Goal: Information Seeking & Learning: Understand process/instructions

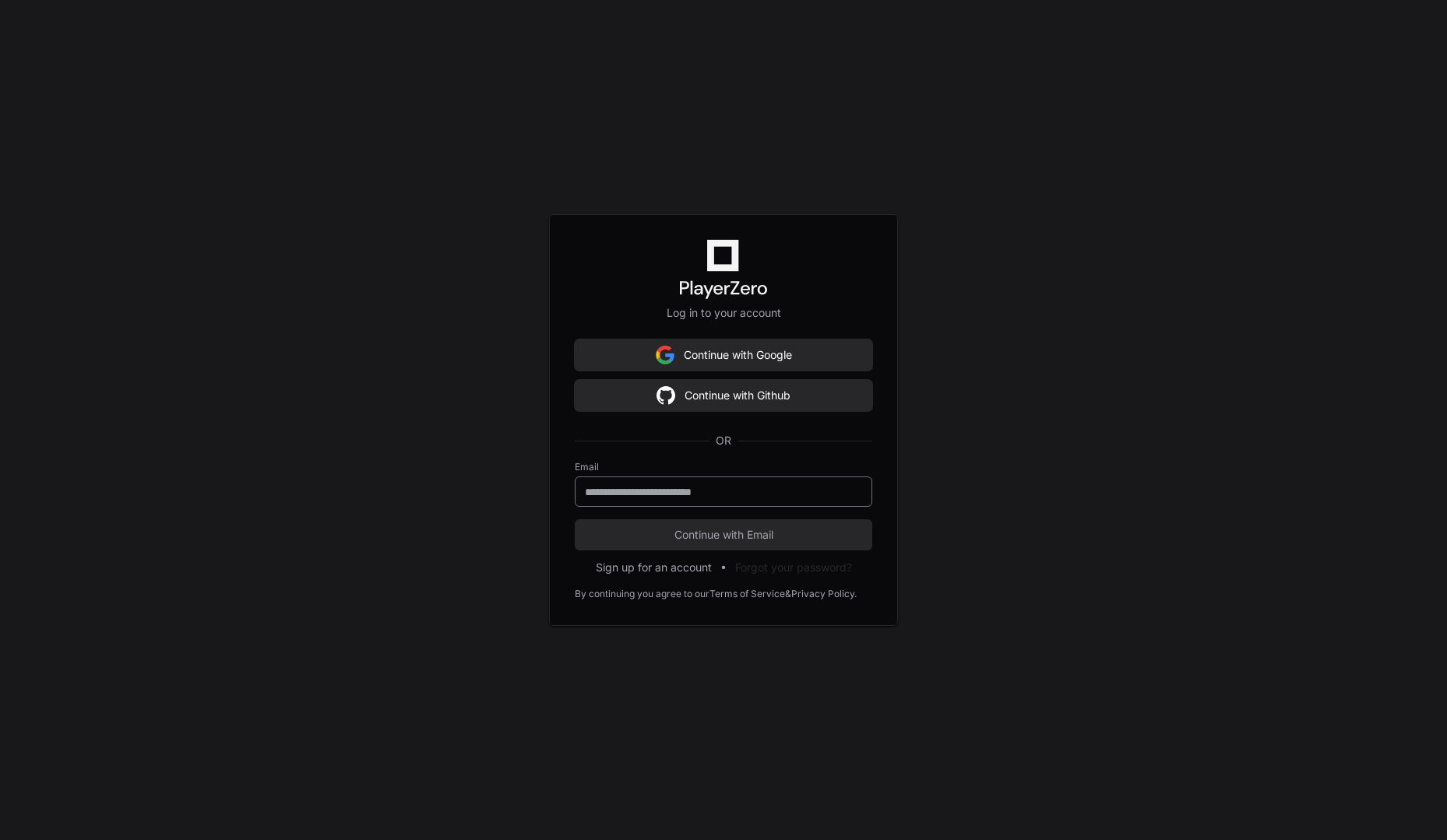
click at [660, 498] on input "email" at bounding box center [723, 492] width 277 height 16
click at [731, 486] on input "email" at bounding box center [723, 492] width 277 height 16
type input "**********"
click at [720, 529] on span "Continue with Email" at bounding box center [723, 535] width 297 height 16
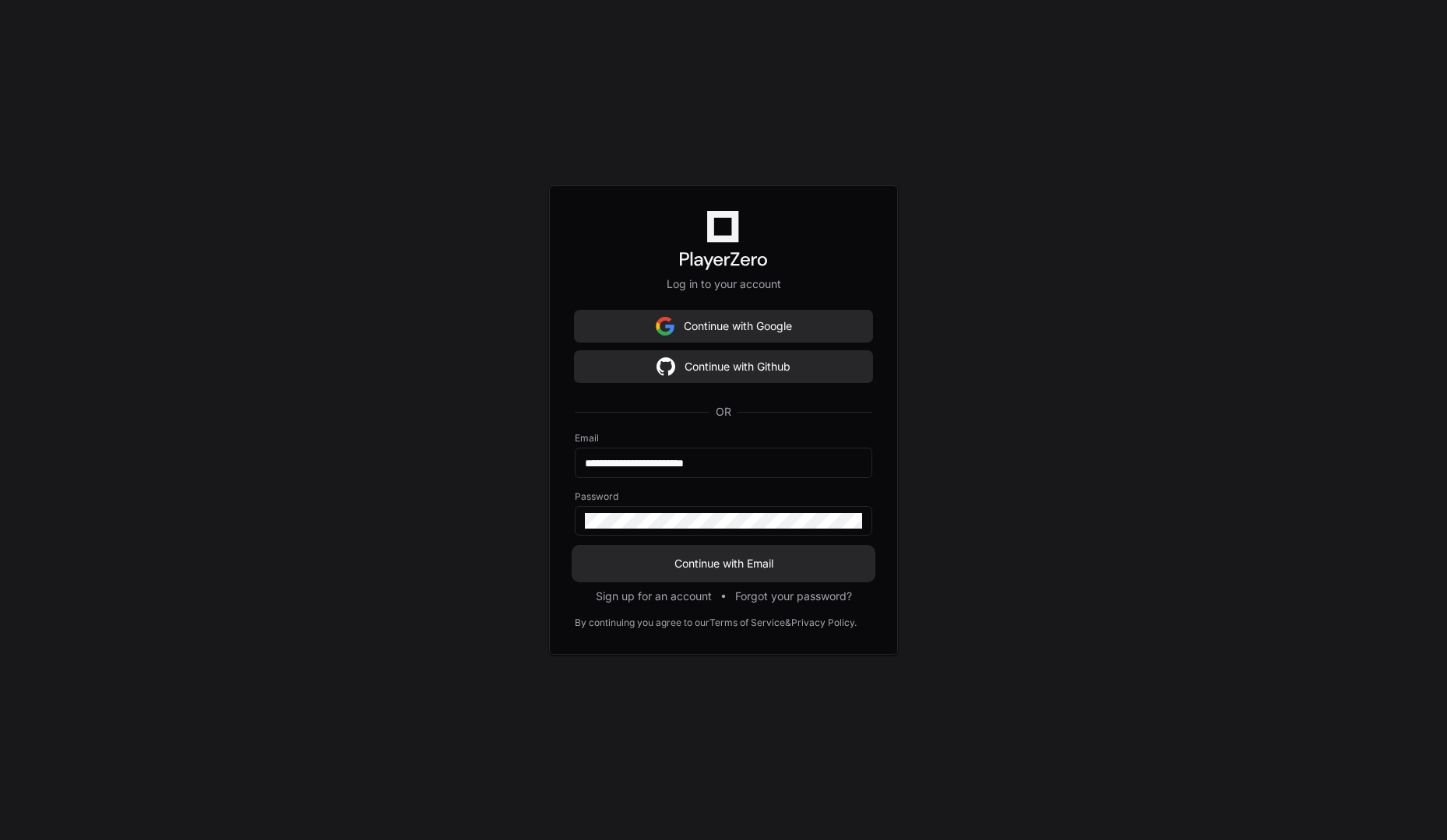
click at [735, 566] on span "Continue with Email" at bounding box center [723, 564] width 297 height 16
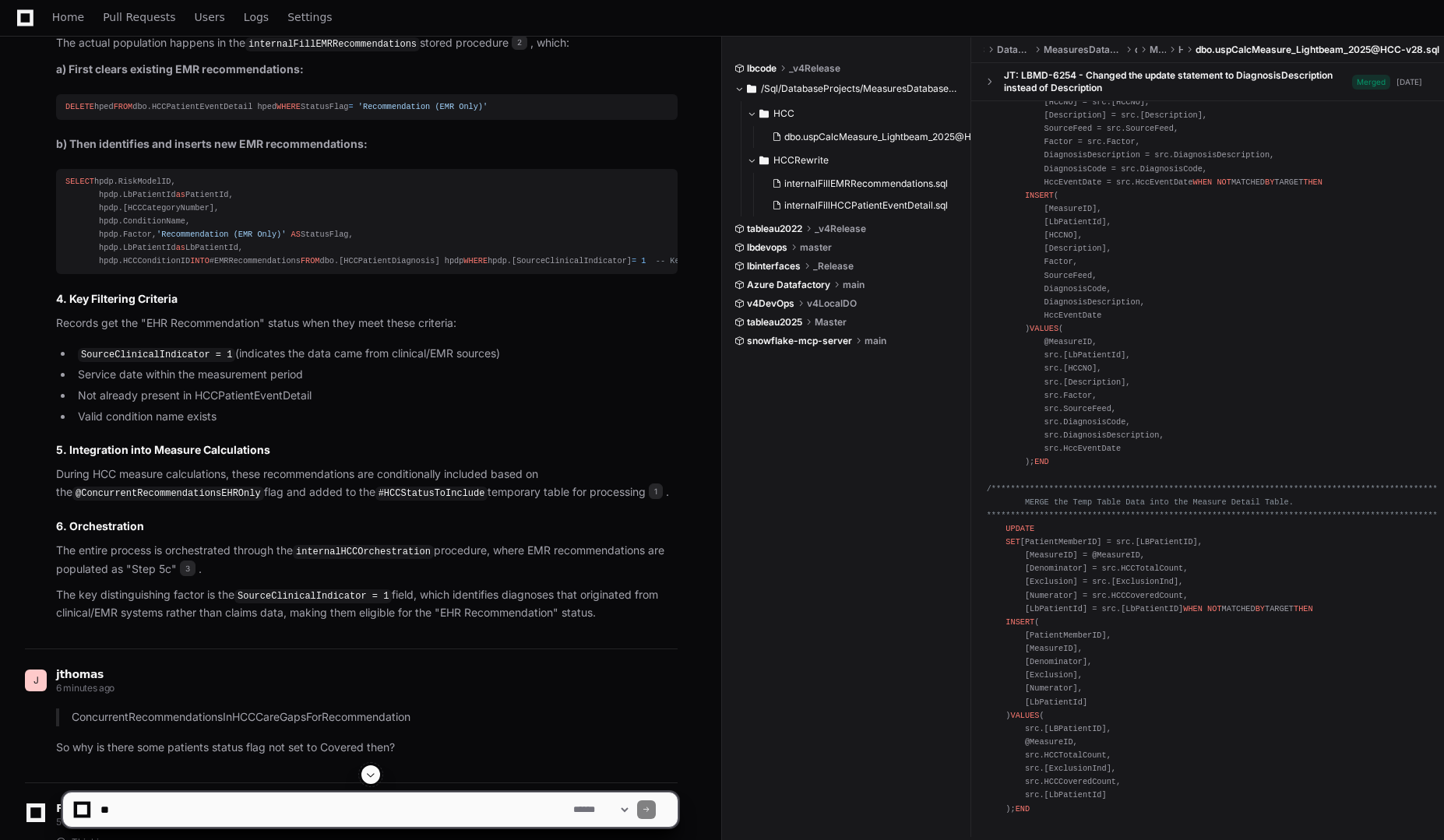
scroll to position [1427, 0]
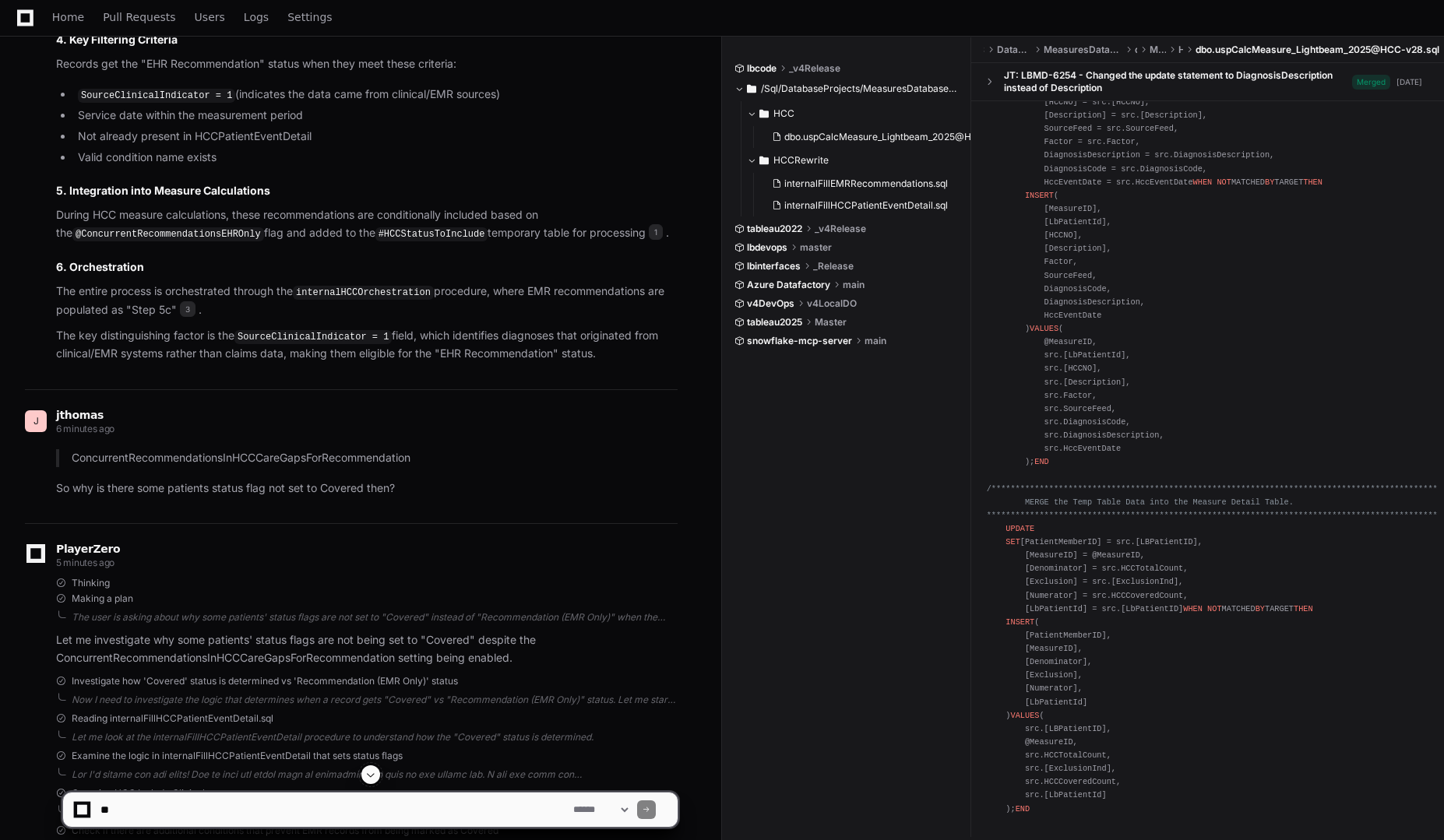
click at [327, 467] on p "ConcurrentRecommendationsInHCCCareGapsForRecommendation" at bounding box center [374, 458] width 606 height 18
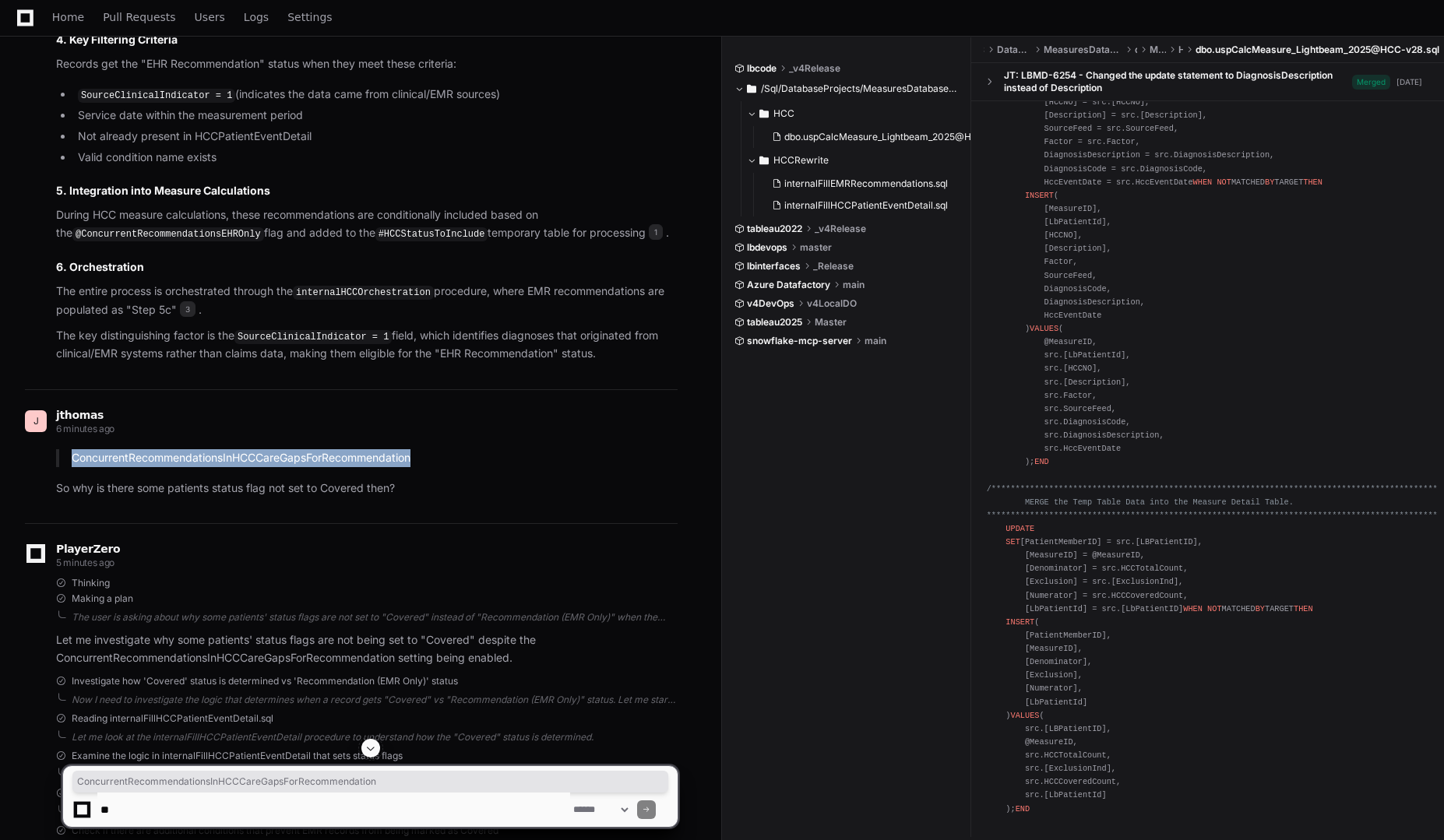
click at [327, 467] on p "ConcurrentRecommendationsInHCCCareGapsForRecommendation" at bounding box center [374, 458] width 606 height 18
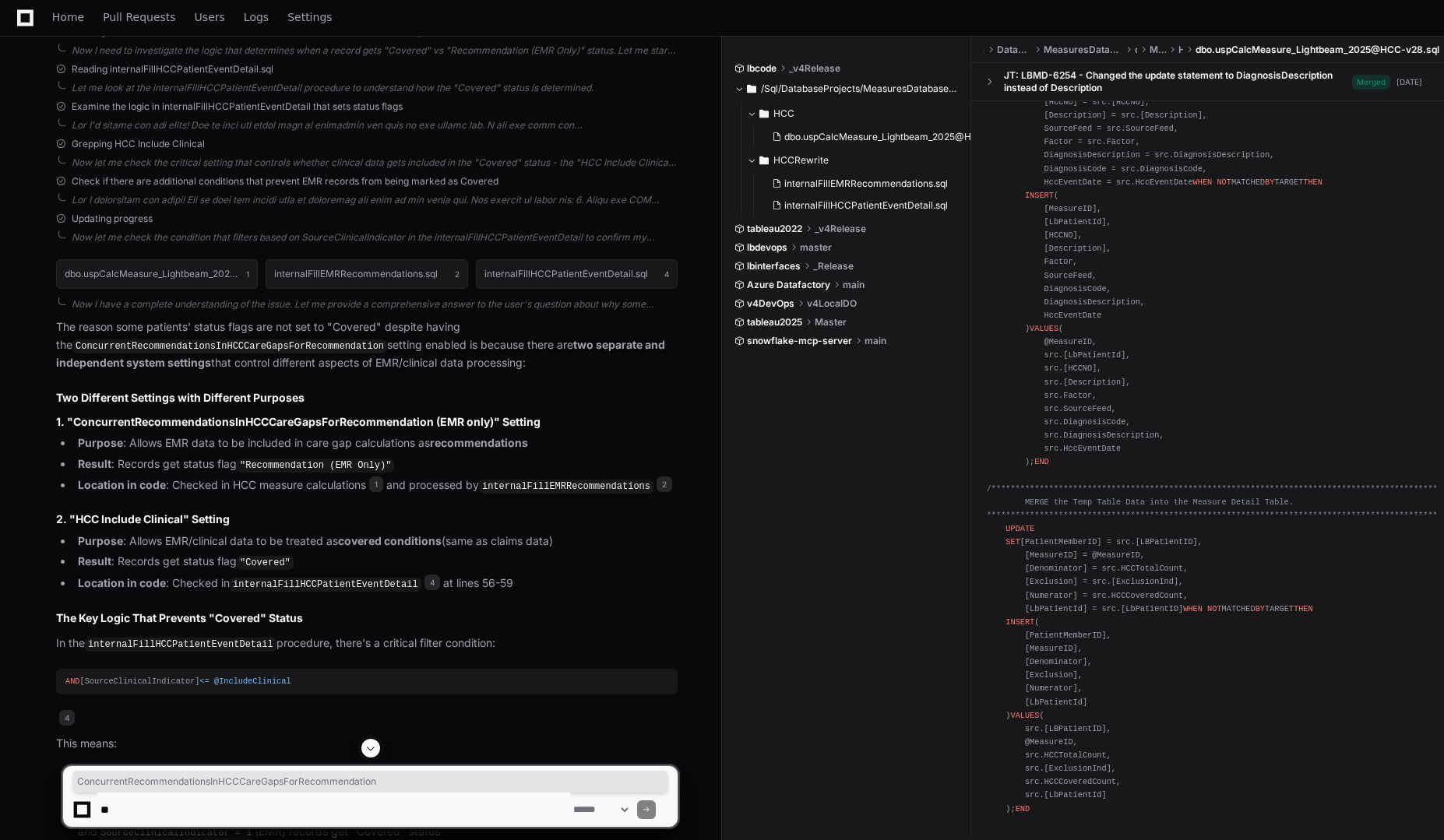
scroll to position [2206, 0]
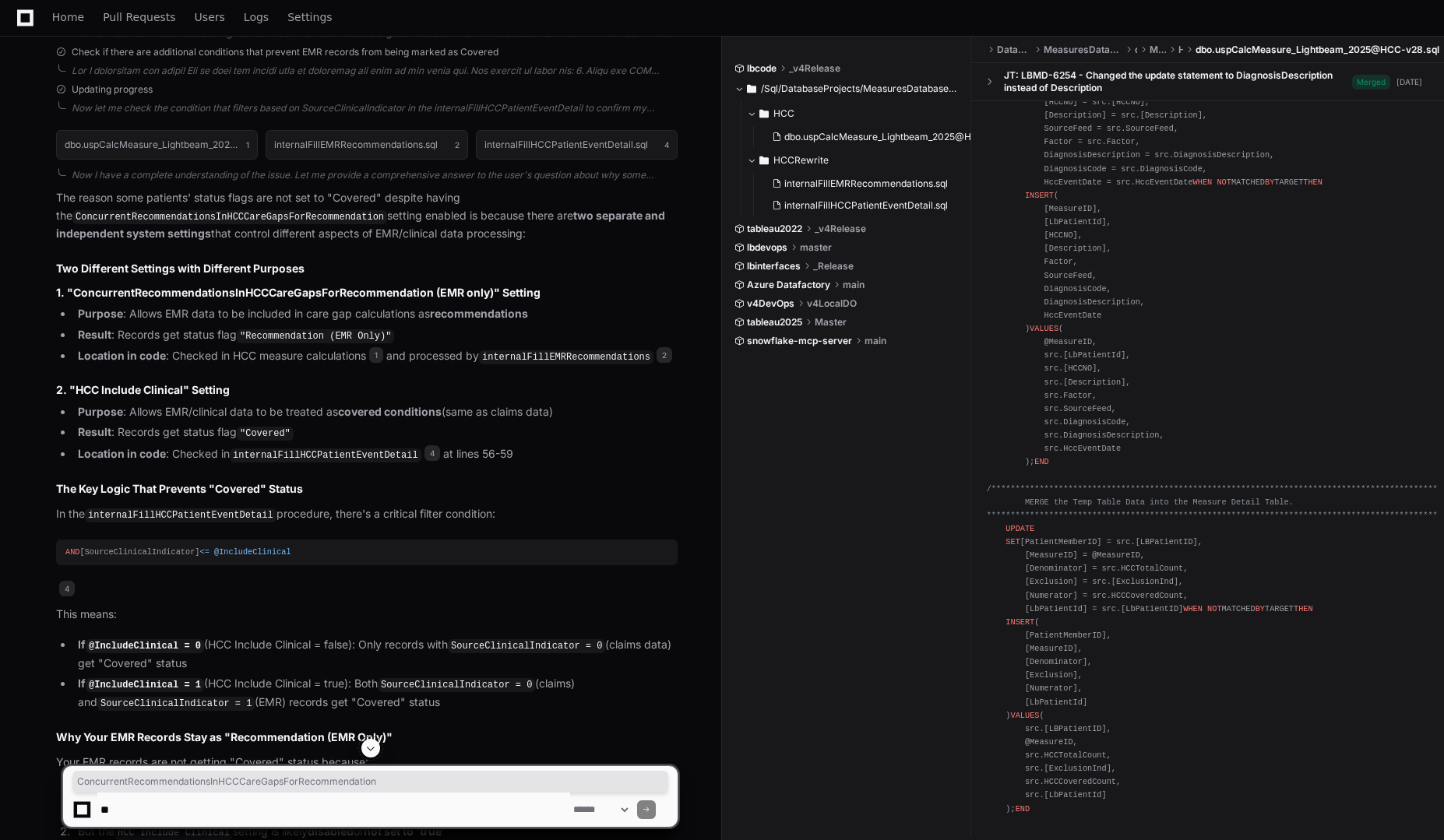
click at [266, 301] on h3 "1. "ConcurrentRecommendationsInHCCCareGapsForRecommendation (EMR only)" Setting" at bounding box center [367, 293] width 621 height 16
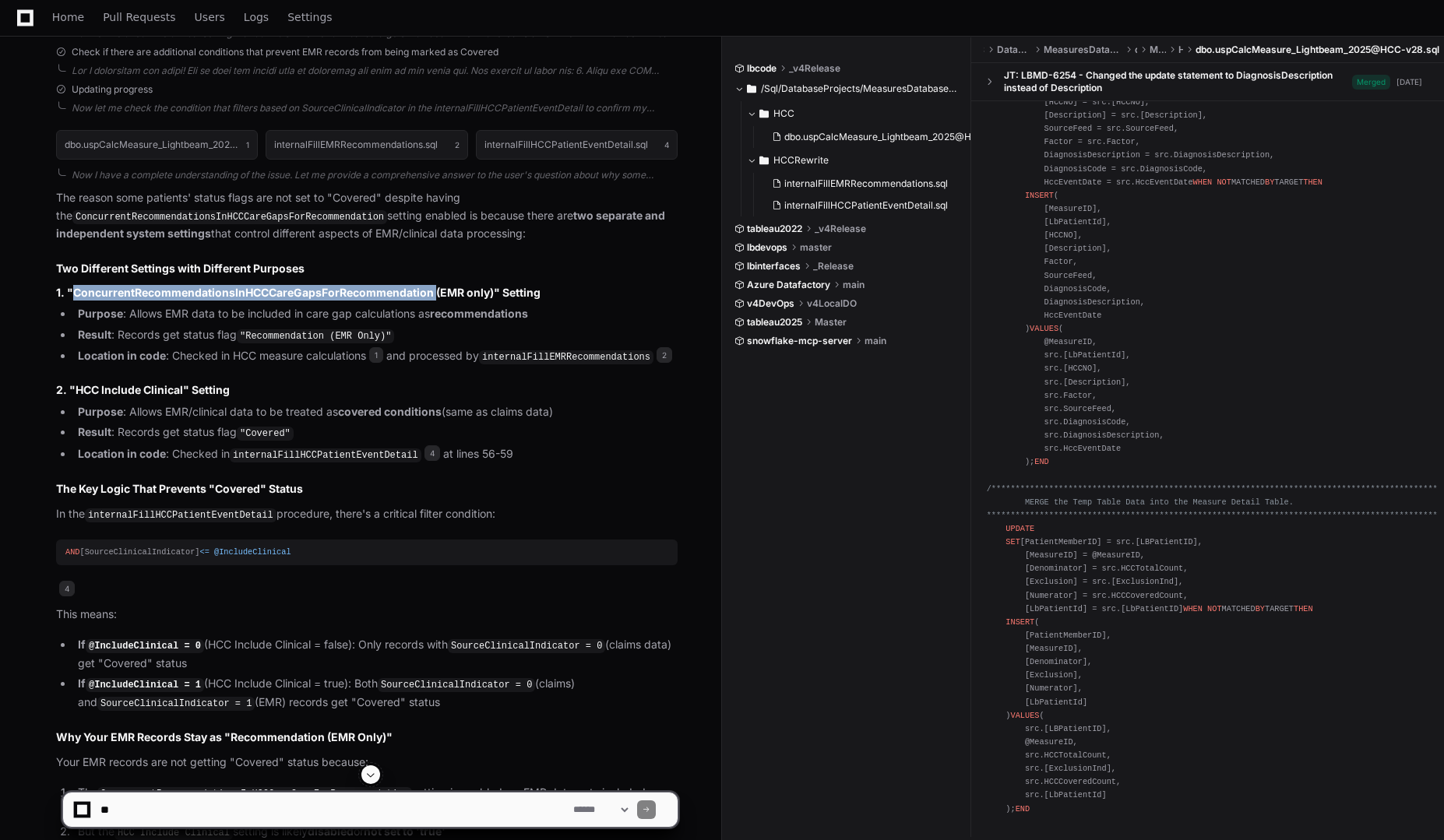
click at [266, 301] on h3 "1. "ConcurrentRecommendationsInHCCCareGapsForRecommendation (EMR only)" Setting" at bounding box center [367, 293] width 621 height 16
click at [508, 364] on code "internalFillEMRRecommendations" at bounding box center [566, 357] width 175 height 14
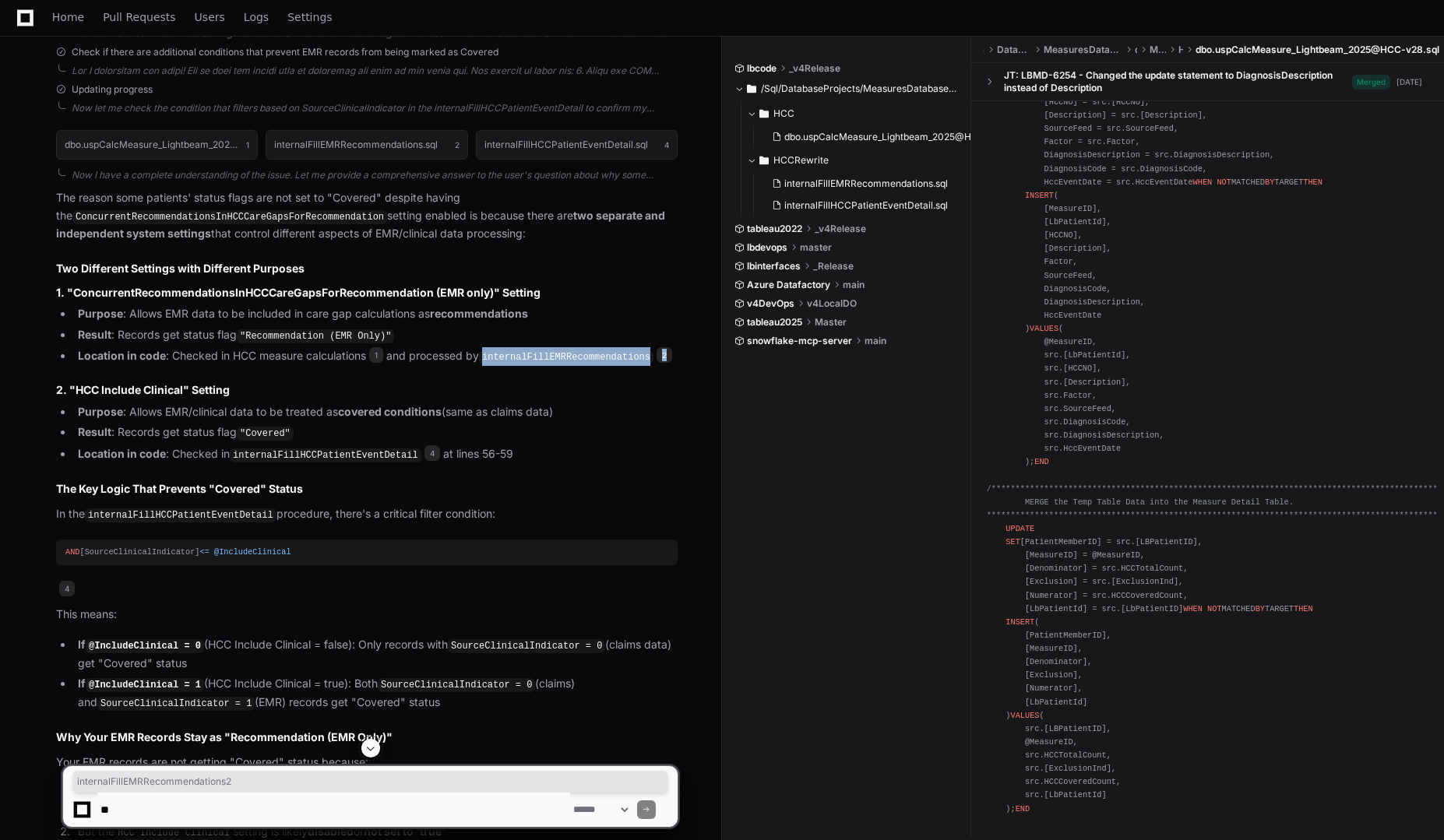
click at [508, 364] on code "internalFillEMRRecommendations" at bounding box center [566, 357] width 175 height 14
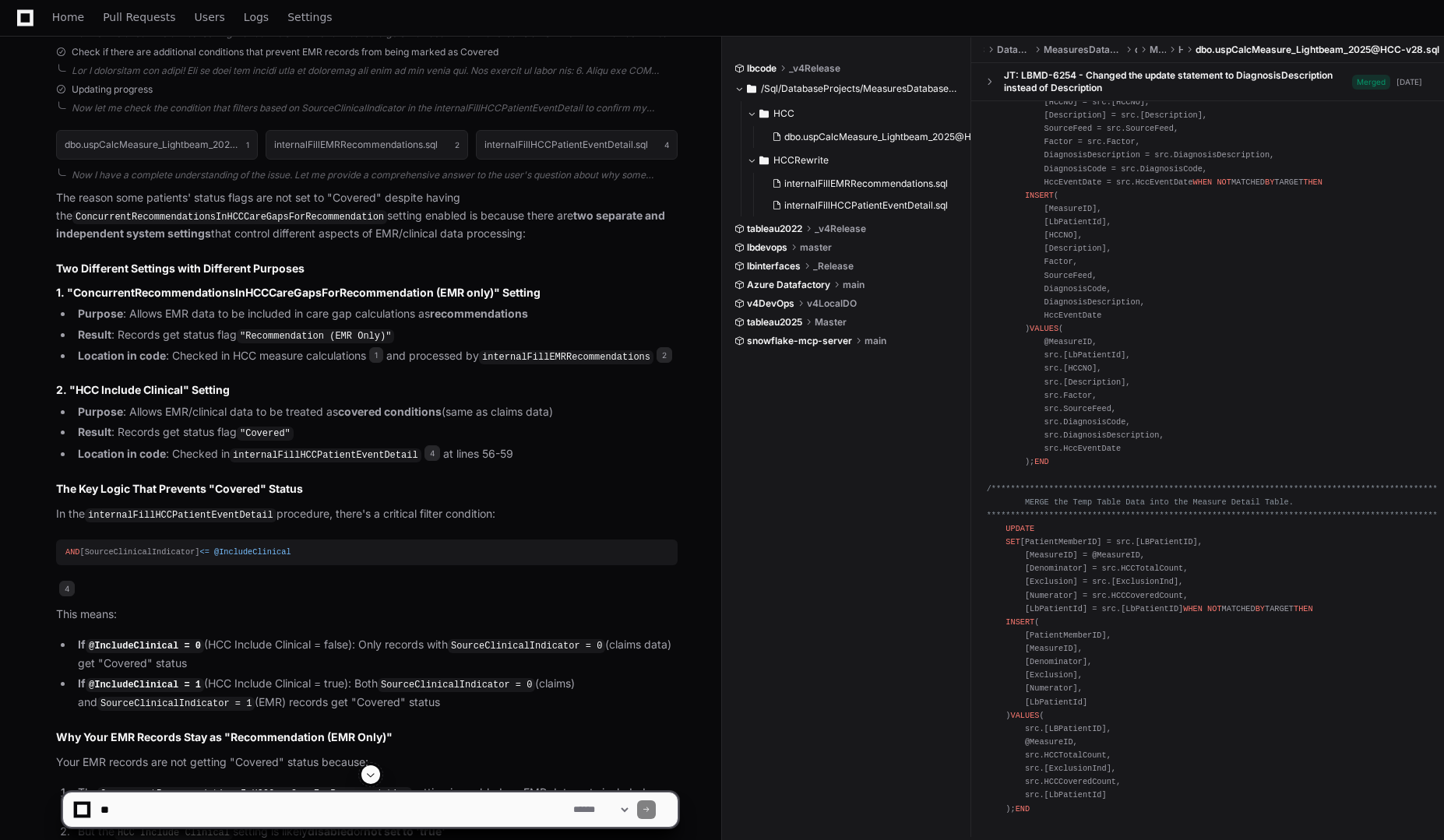
click at [505, 524] on p "In the internalFillHCCPatientEventDetail procedure, there's a critical filter c…" at bounding box center [367, 515] width 621 height 19
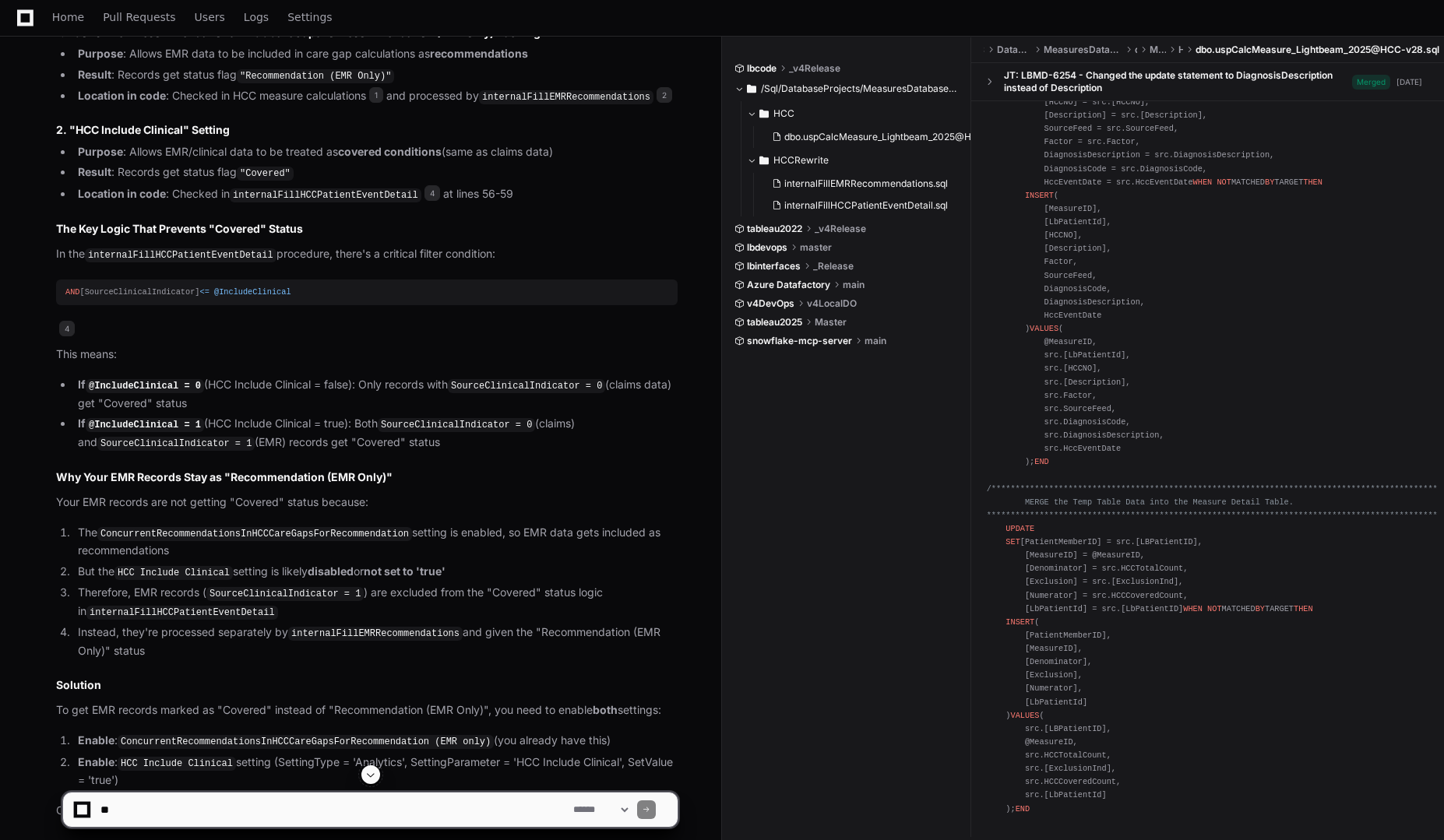
scroll to position [2595, 0]
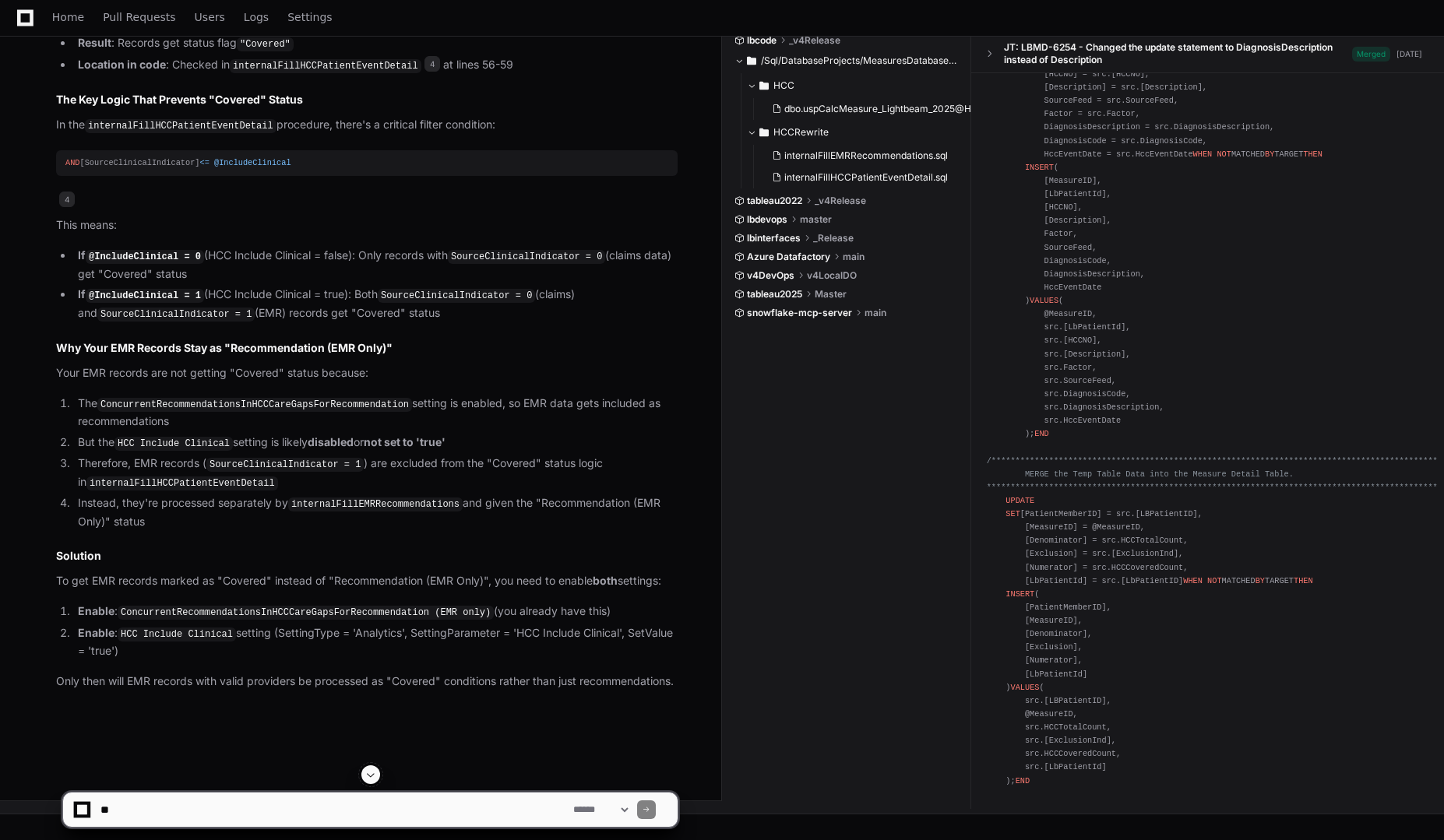
click at [542, 382] on p "Your EMR records are not getting "Covered" status because:" at bounding box center [367, 373] width 621 height 18
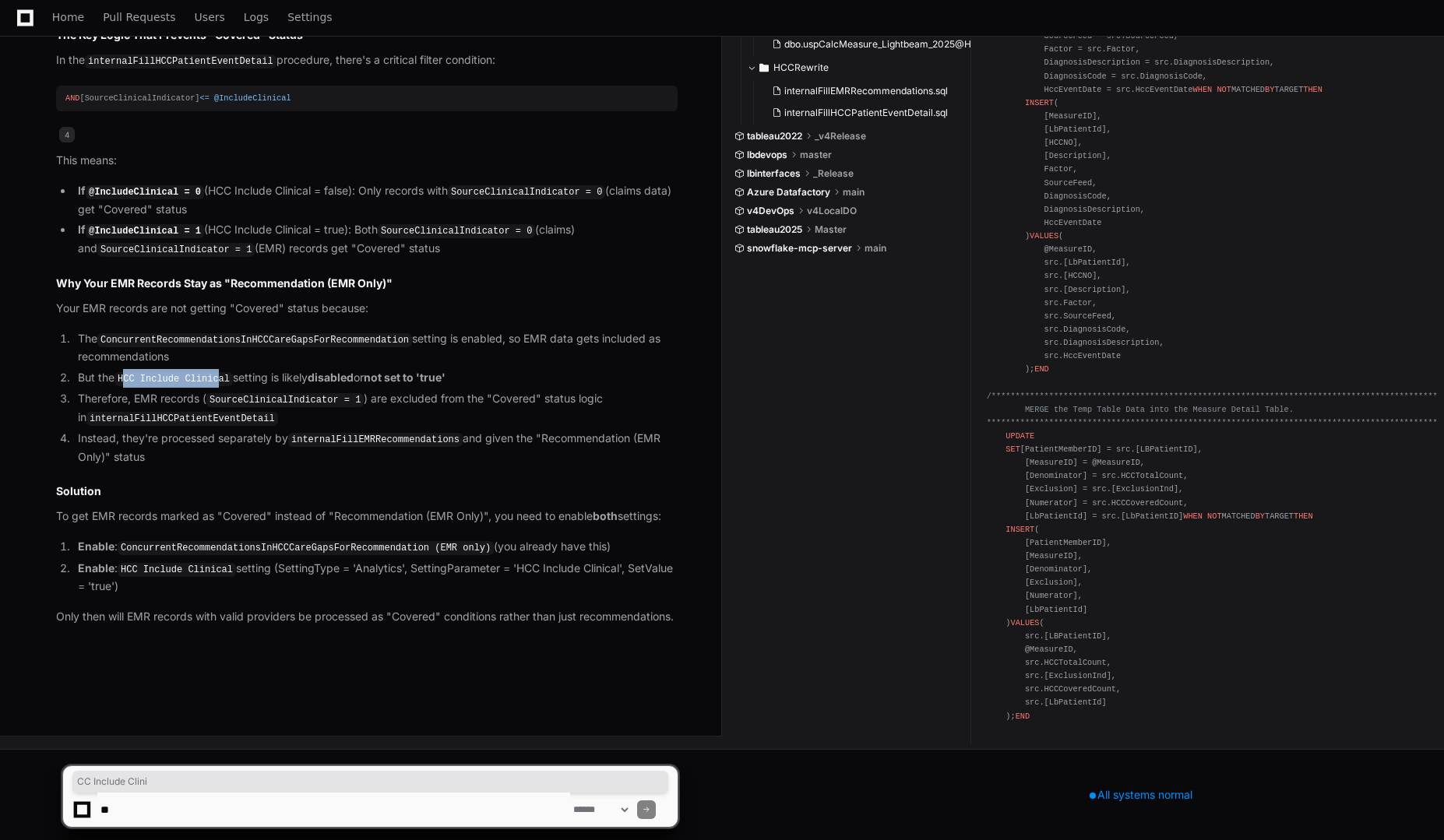
drag, startPoint x: 124, startPoint y: 424, endPoint x: 211, endPoint y: 427, distance: 87.1
click at [211, 387] on code "HCC Include Clinical" at bounding box center [174, 379] width 118 height 14
click at [297, 513] on article "The reason some patients' status flags are not set to "Covered" despite having …" at bounding box center [367, 180] width 621 height 890
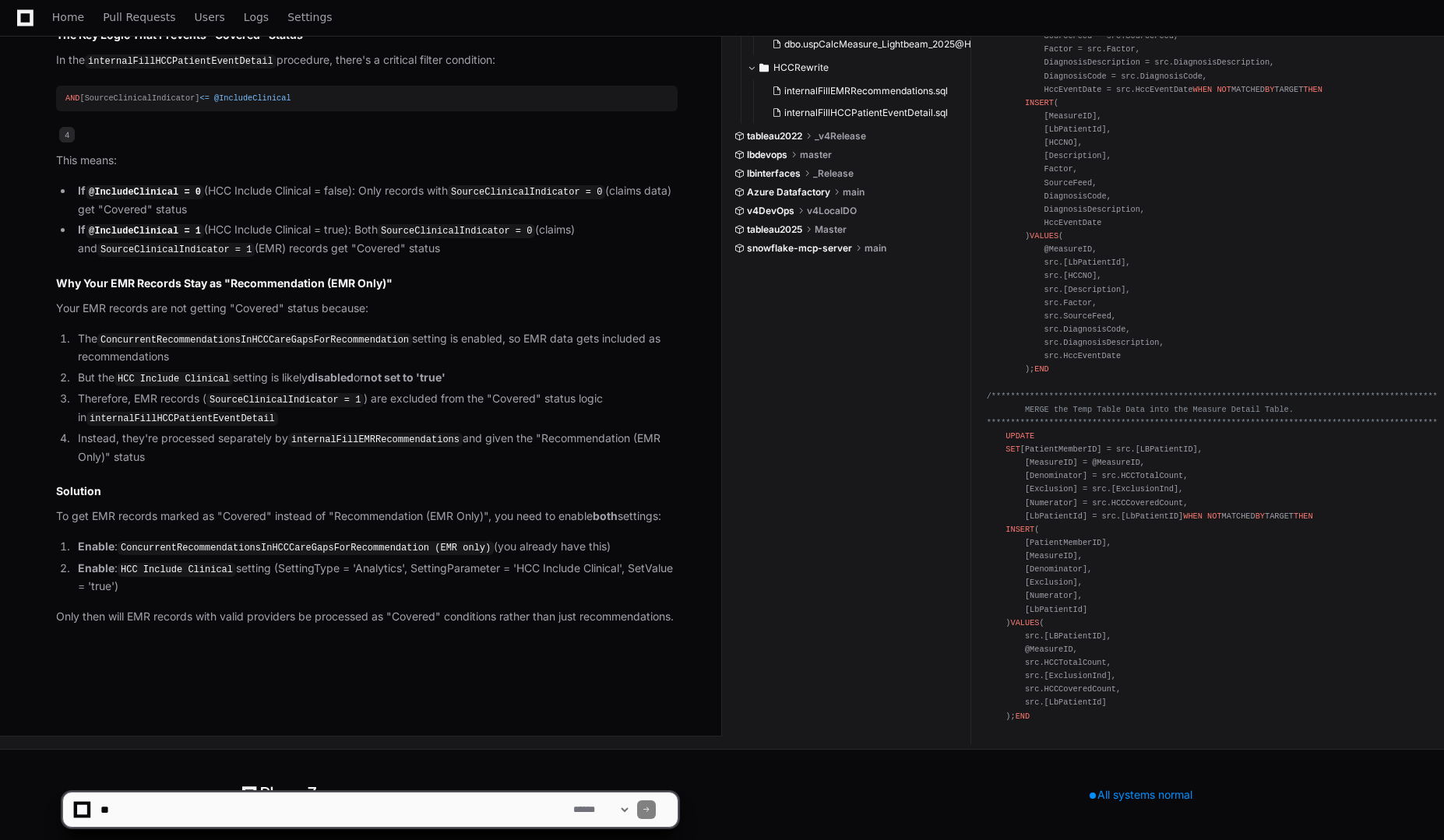
click at [273, 407] on code "SourceClinicalIndicator = 1" at bounding box center [285, 400] width 157 height 14
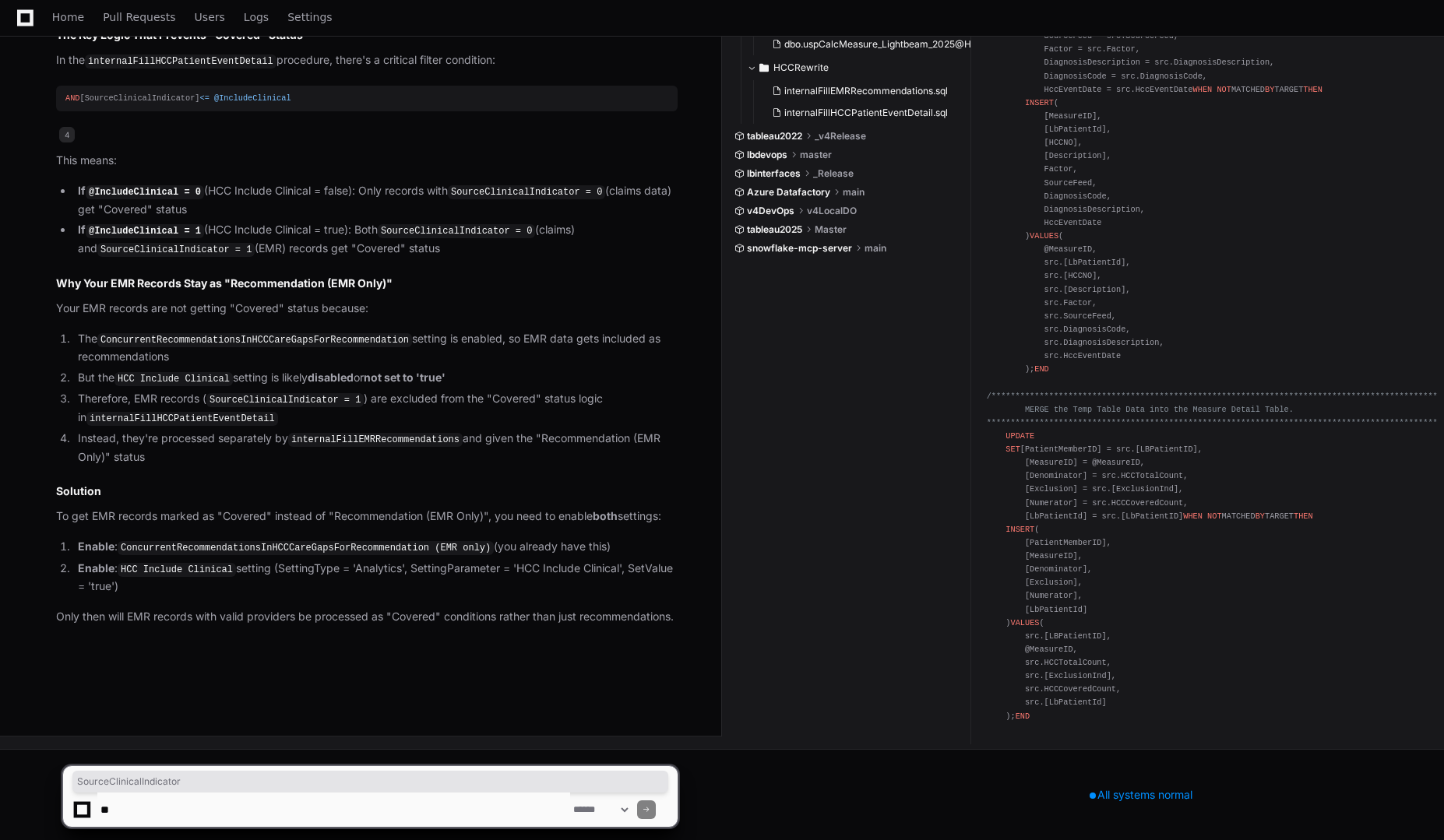
click at [250, 347] on code "ConcurrentRecommendationsInHCCCareGapsForRecommendation" at bounding box center [255, 341] width 315 height 14
drag, startPoint x: 225, startPoint y: 421, endPoint x: 124, endPoint y: 423, distance: 101.0
click at [124, 387] on code "HCC Include Clinical" at bounding box center [174, 379] width 118 height 14
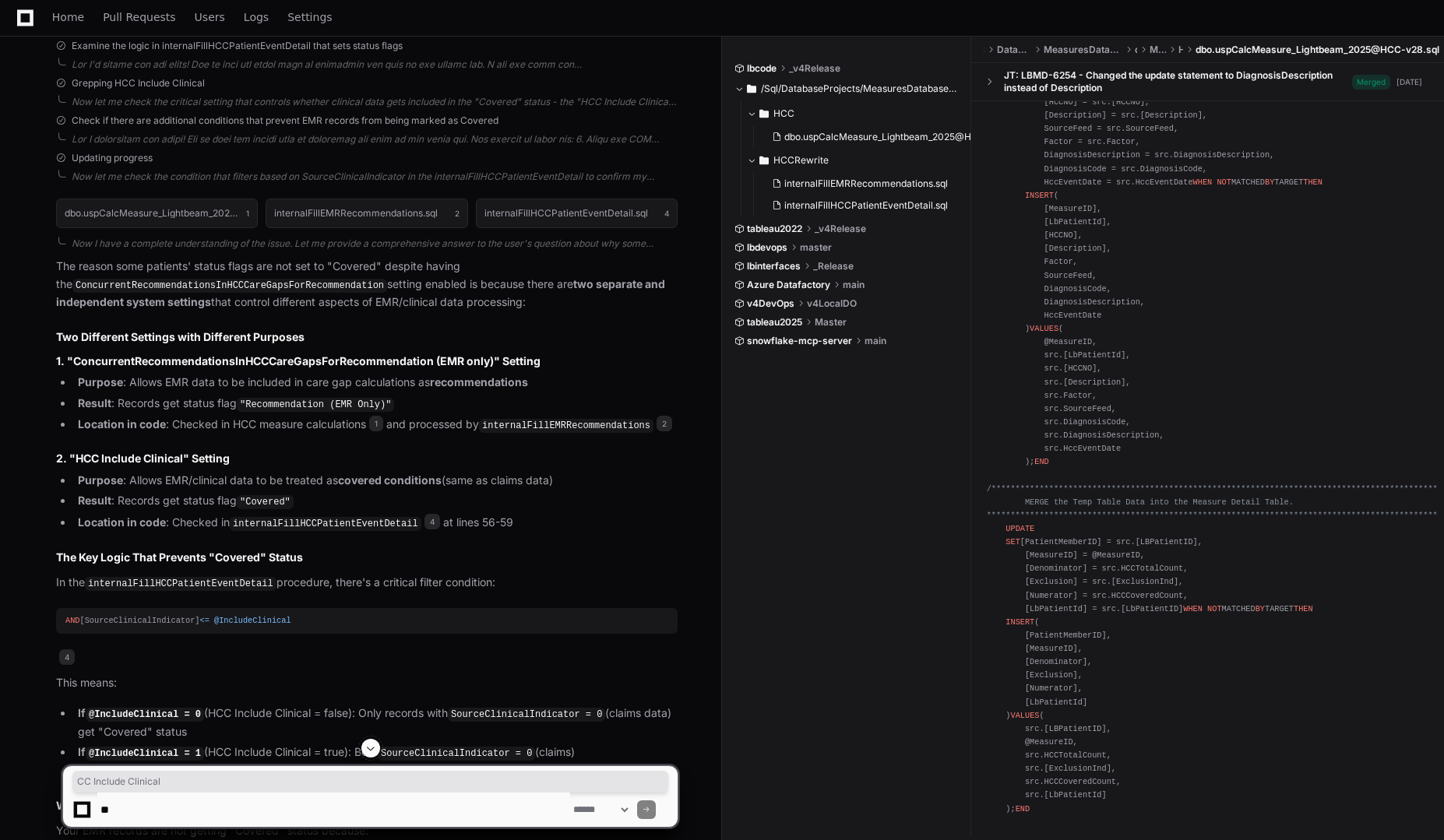
scroll to position [2786, 0]
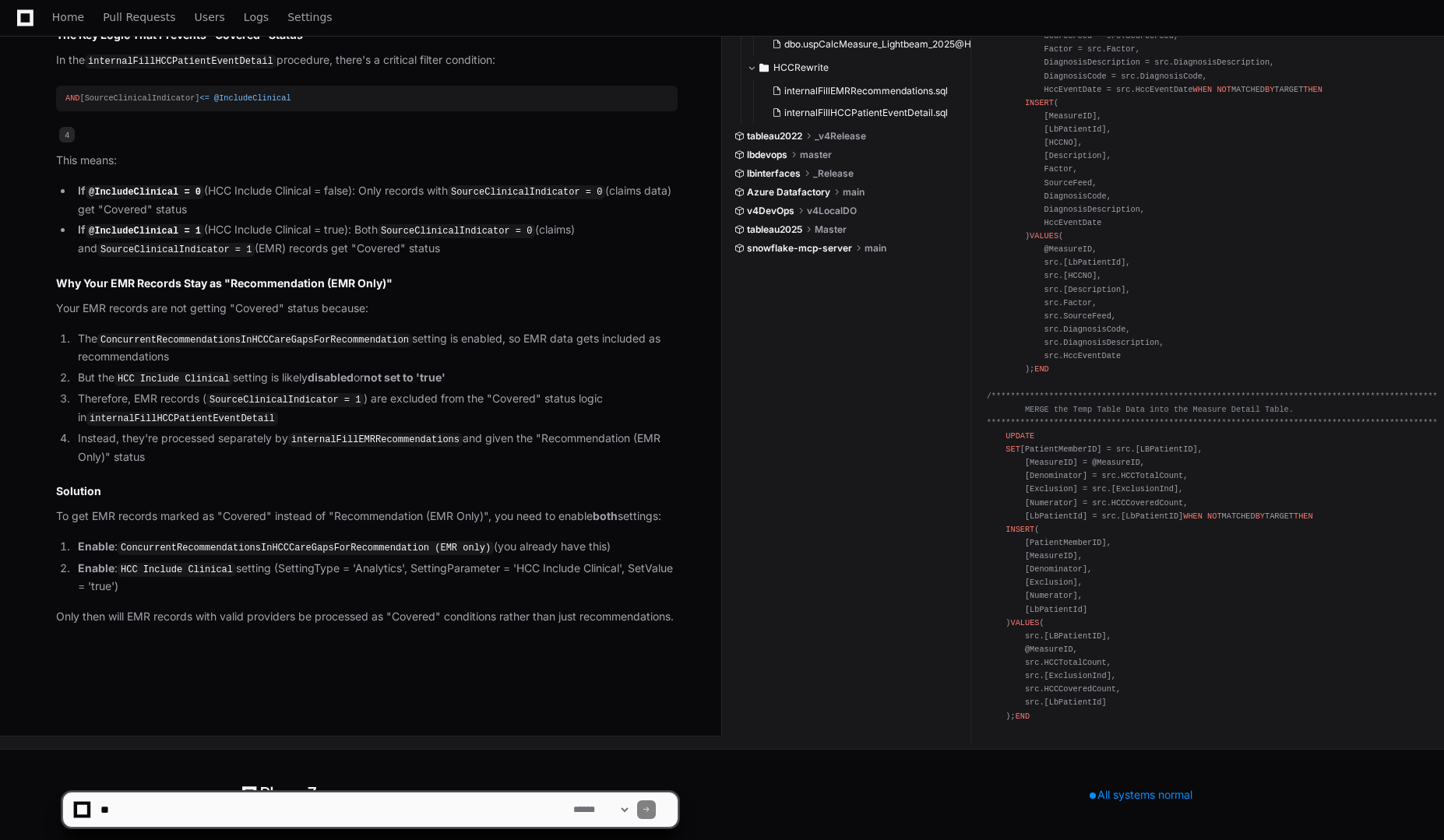
click at [353, 541] on code "ConcurrentRecommendationsInHCCCareGapsForRecommendation (EMR only)" at bounding box center [305, 548] width 376 height 14
click at [445, 518] on article "The reason some patients' status flags are not set to "Covered" despite having …" at bounding box center [367, 180] width 621 height 890
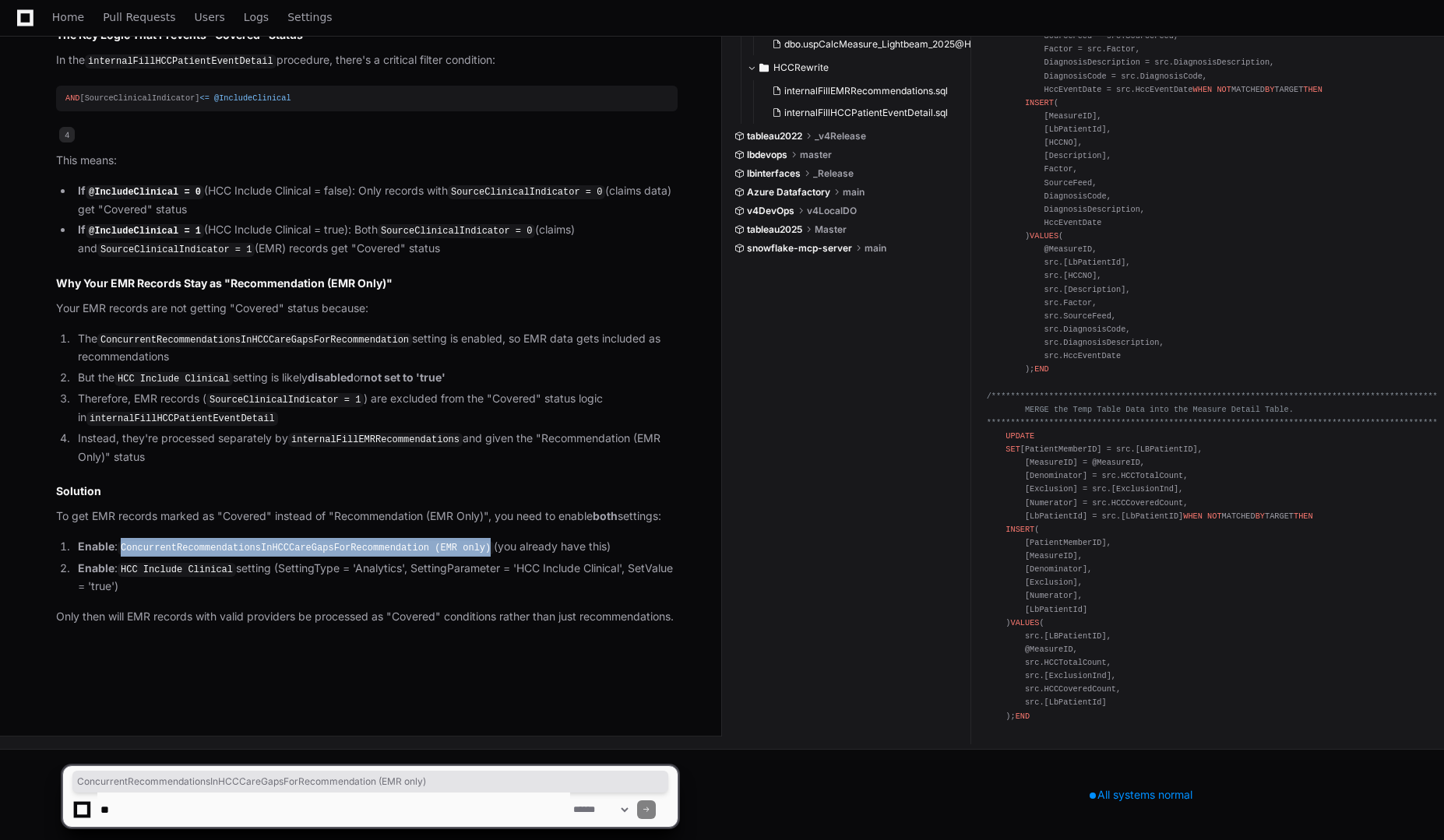
drag, startPoint x: 462, startPoint y: 531, endPoint x: 123, endPoint y: 536, distance: 339.0
click at [123, 541] on code "ConcurrentRecommendationsInHCCCareGapsForRecommendation (EMR only)" at bounding box center [305, 548] width 376 height 14
copy code "ConcurrentRecommendationsInHCCCareGapsForRecommendation (EMR only)"
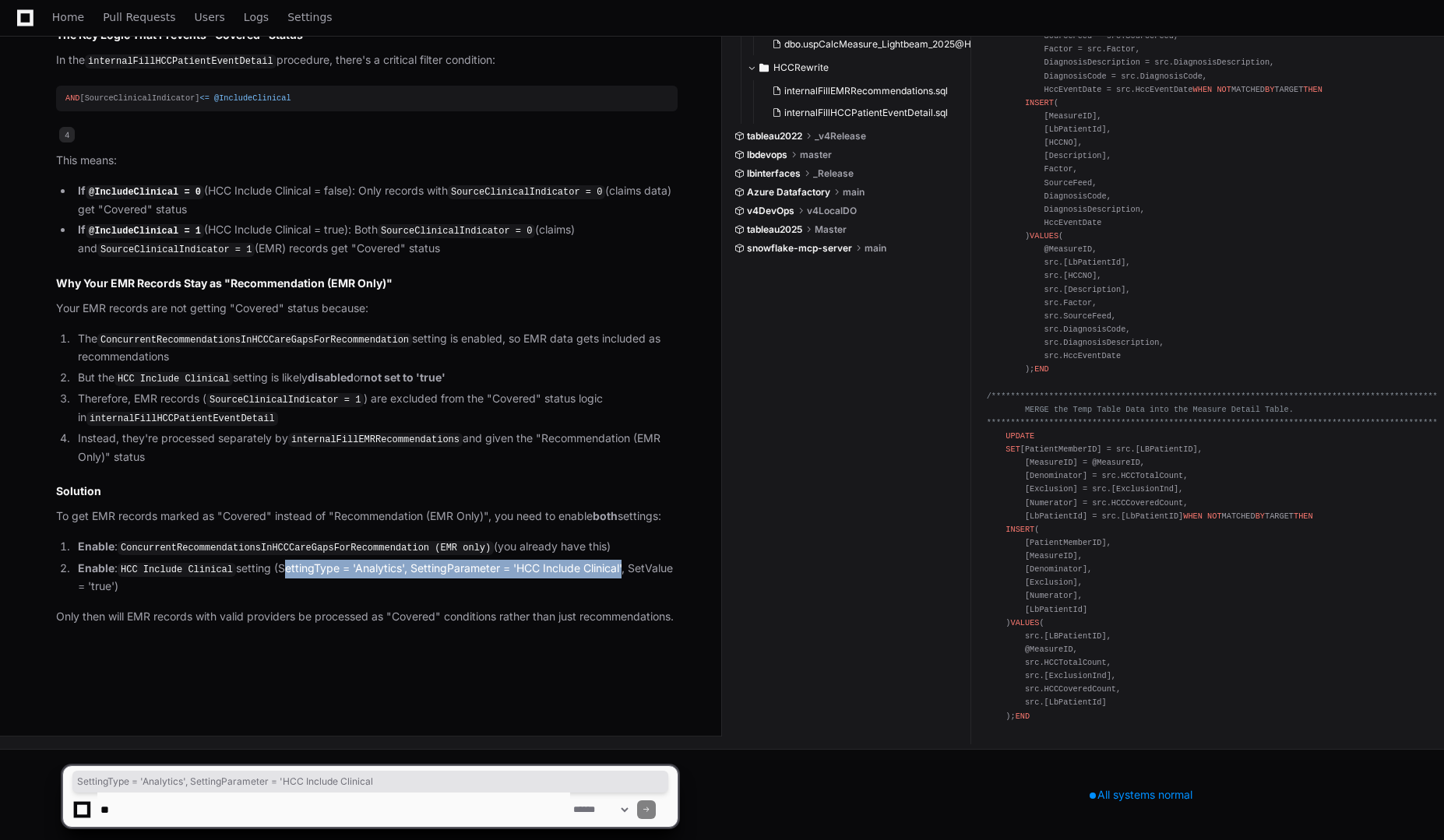
drag, startPoint x: 619, startPoint y: 551, endPoint x: 333, endPoint y: 590, distance: 288.6
click at [275, 559] on li "Enable : HCC Include Clinical setting (SettingType = 'Analytics', SettingParame…" at bounding box center [374, 577] width 604 height 36
copy li "SettingType = 'Analytics', SettingParameter = 'HCC Include Clinical"
click at [586, 584] on article "The reason some patients' status flags are not set to "Covered" despite having …" at bounding box center [367, 180] width 621 height 890
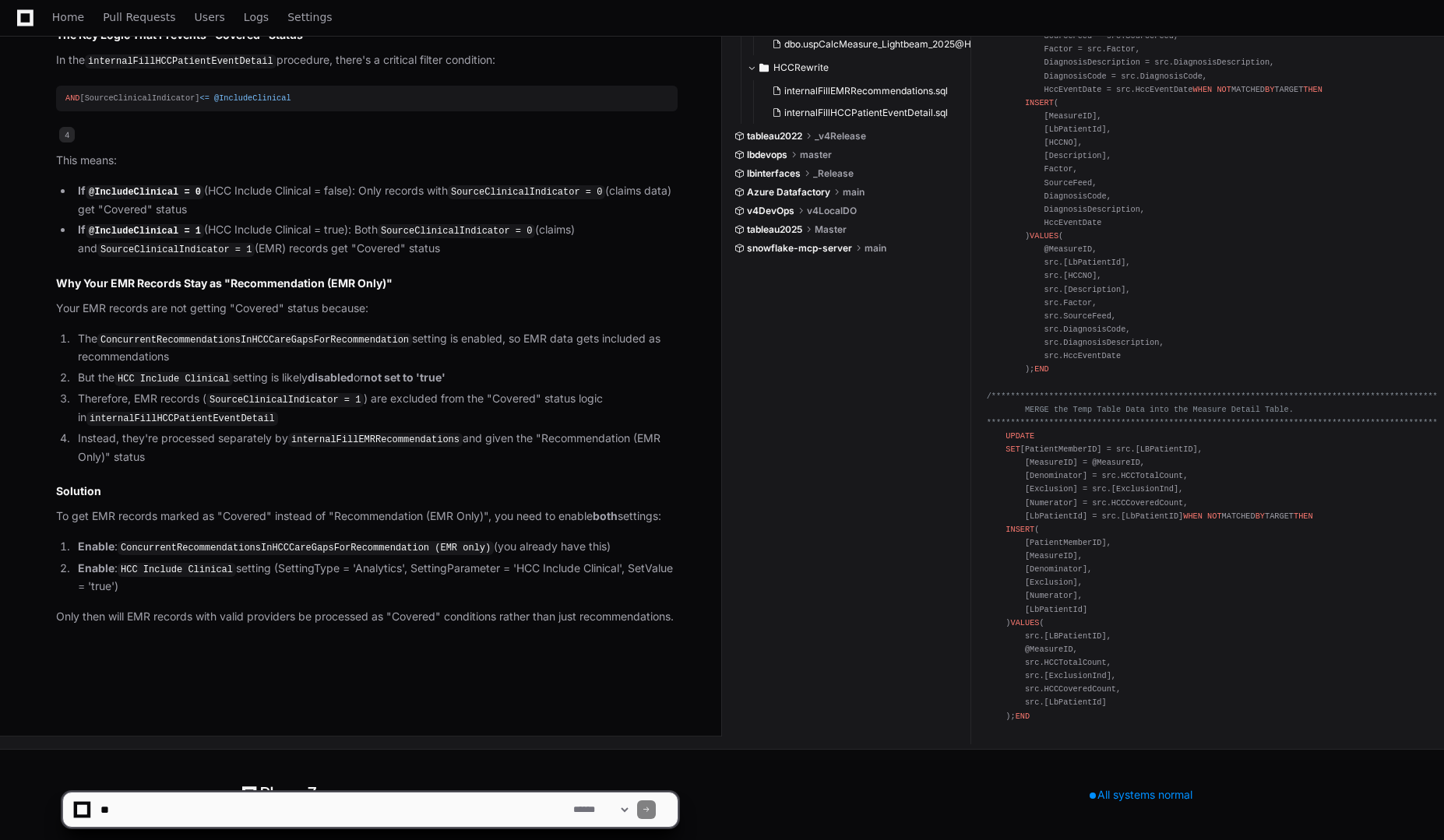
click at [459, 559] on li "Enable : HCC Include Clinical setting (SettingType = 'Analytics', SettingParame…" at bounding box center [374, 577] width 604 height 36
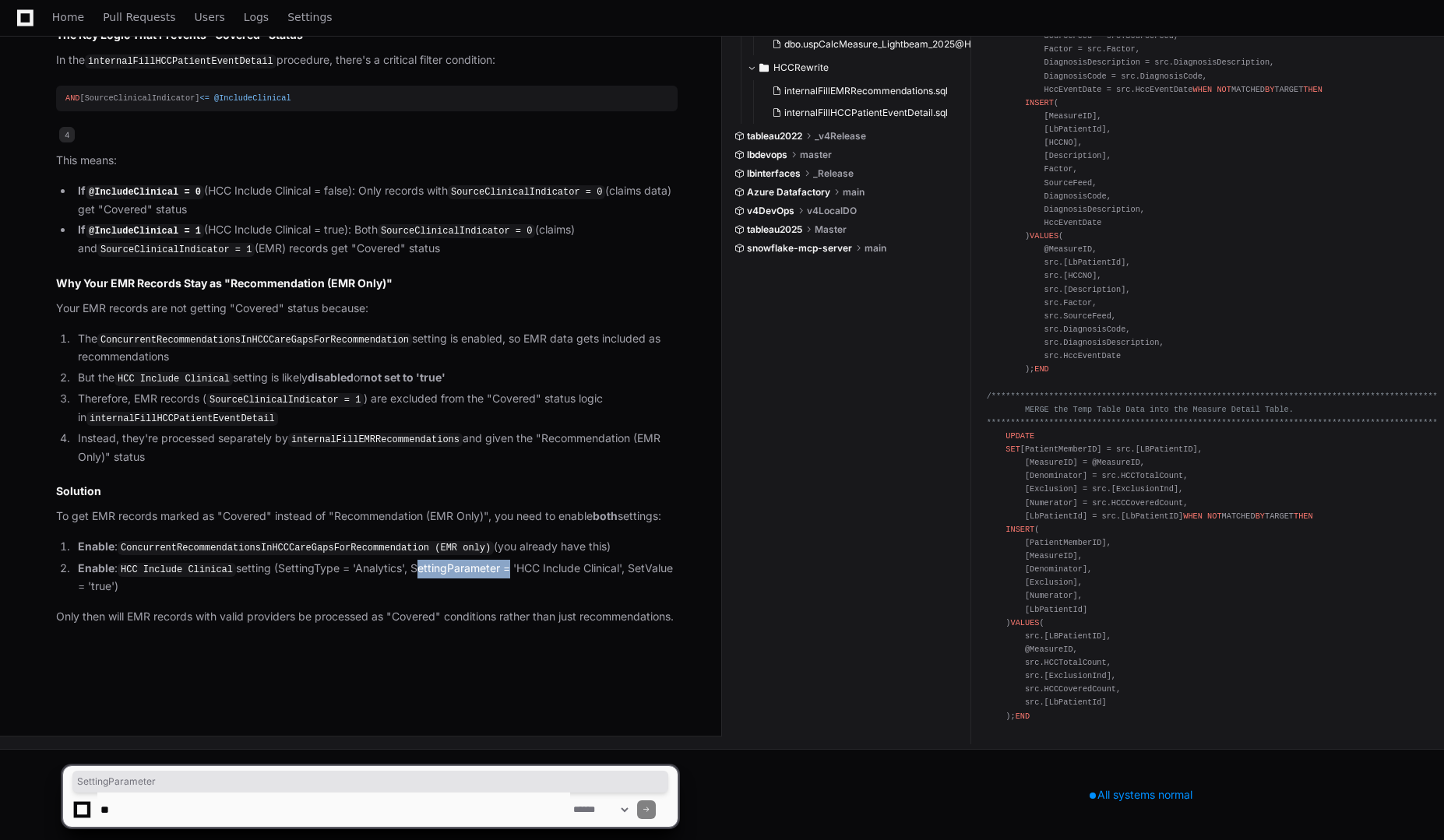
click at [459, 559] on li "Enable : HCC Include Clinical setting (SettingType = 'Analytics', SettingParame…" at bounding box center [374, 577] width 604 height 36
click at [625, 559] on li "Enable : HCC Include Clinical setting (SettingType = 'Analytics', SettingParame…" at bounding box center [374, 577] width 604 height 36
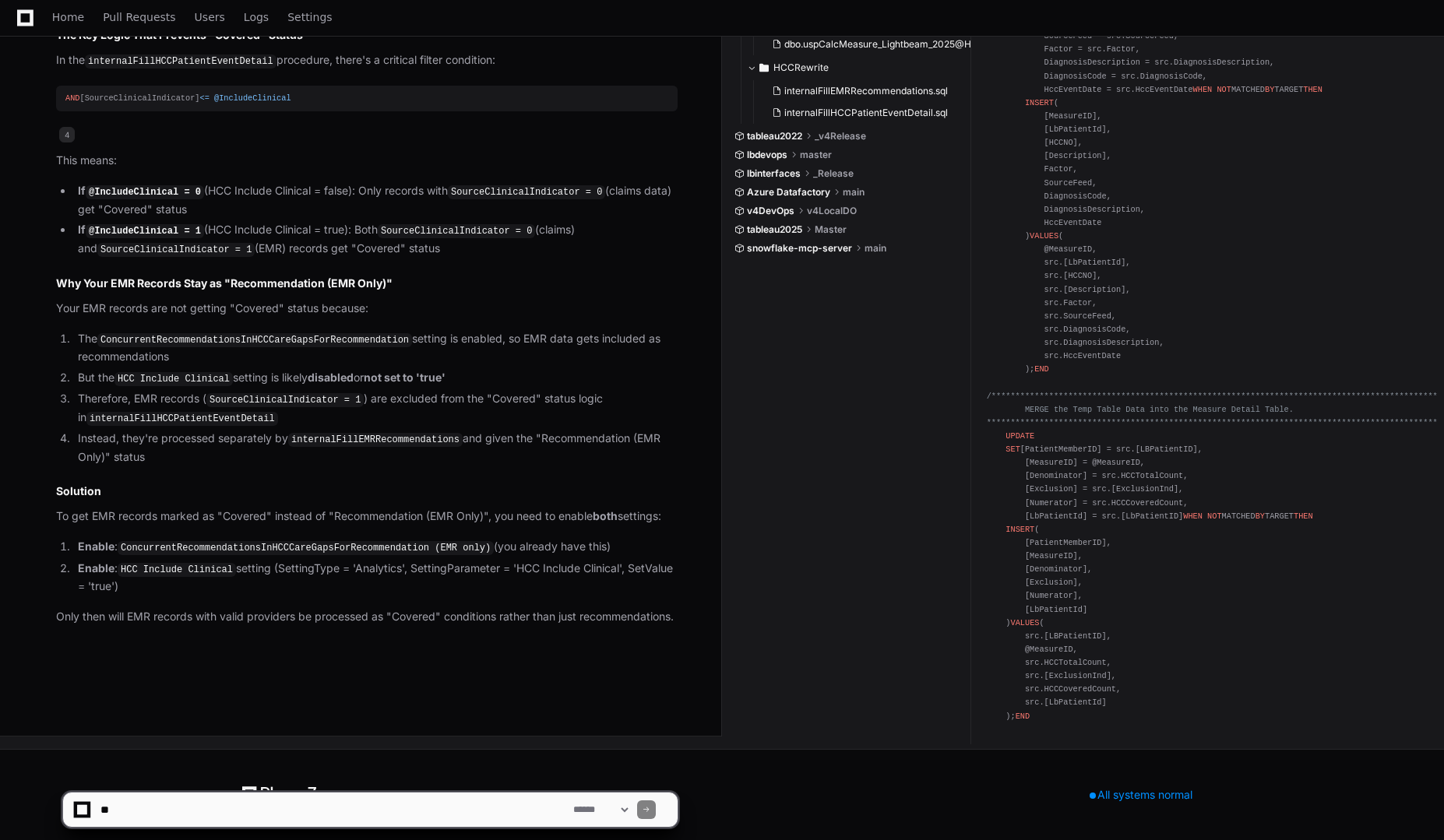
click at [136, 541] on code "ConcurrentRecommendationsInHCCCareGapsForRecommendation (EMR only)" at bounding box center [305, 548] width 376 height 14
click at [357, 512] on article "The reason some patients' status flags are not set to "Covered" despite having …" at bounding box center [367, 180] width 621 height 890
click at [276, 541] on code "ConcurrentRecommendationsInHCCCareGapsForRecommendation (EMR only)" at bounding box center [305, 548] width 376 height 14
click at [379, 579] on article "The reason some patients' status flags are not set to "Covered" despite having …" at bounding box center [367, 180] width 621 height 890
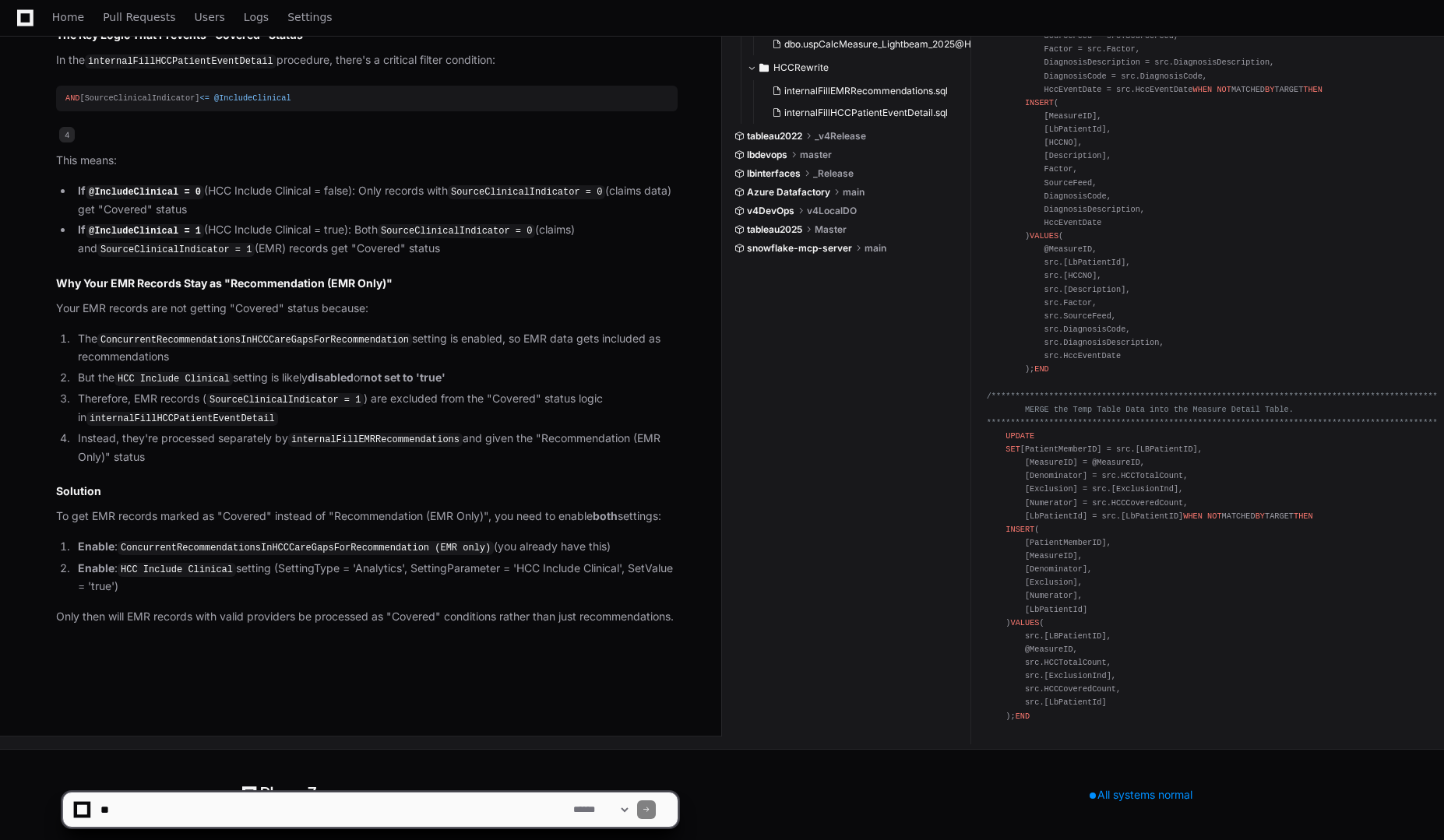
click at [195, 577] on li "Enable : HCC Include Clinical setting (SettingType = 'Analytics', SettingParame…" at bounding box center [374, 577] width 604 height 36
click at [631, 808] on select "**********" at bounding box center [600, 810] width 61 height 11
click at [650, 810] on span at bounding box center [646, 810] width 8 height 8
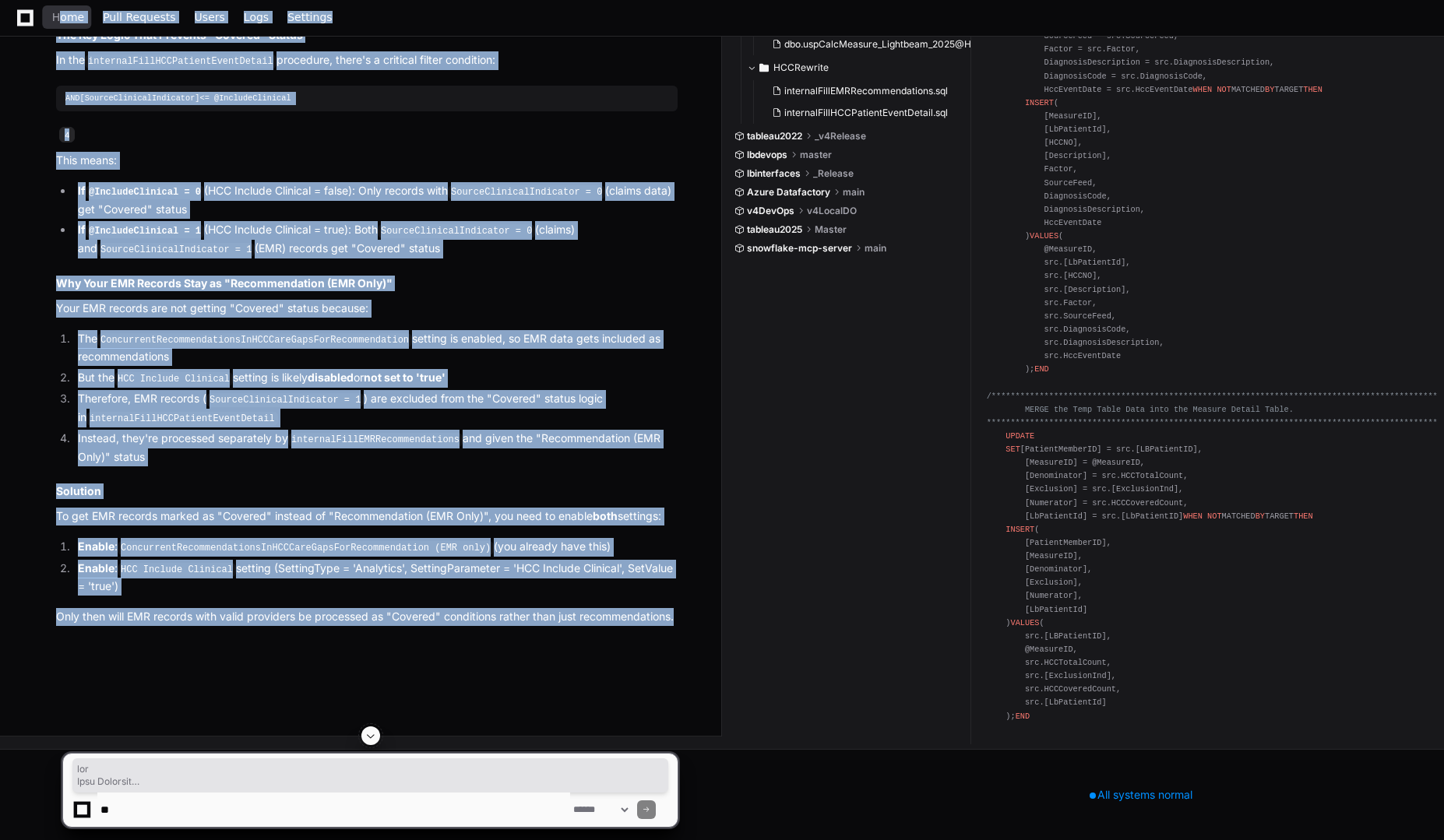
scroll to position [2600, 0]
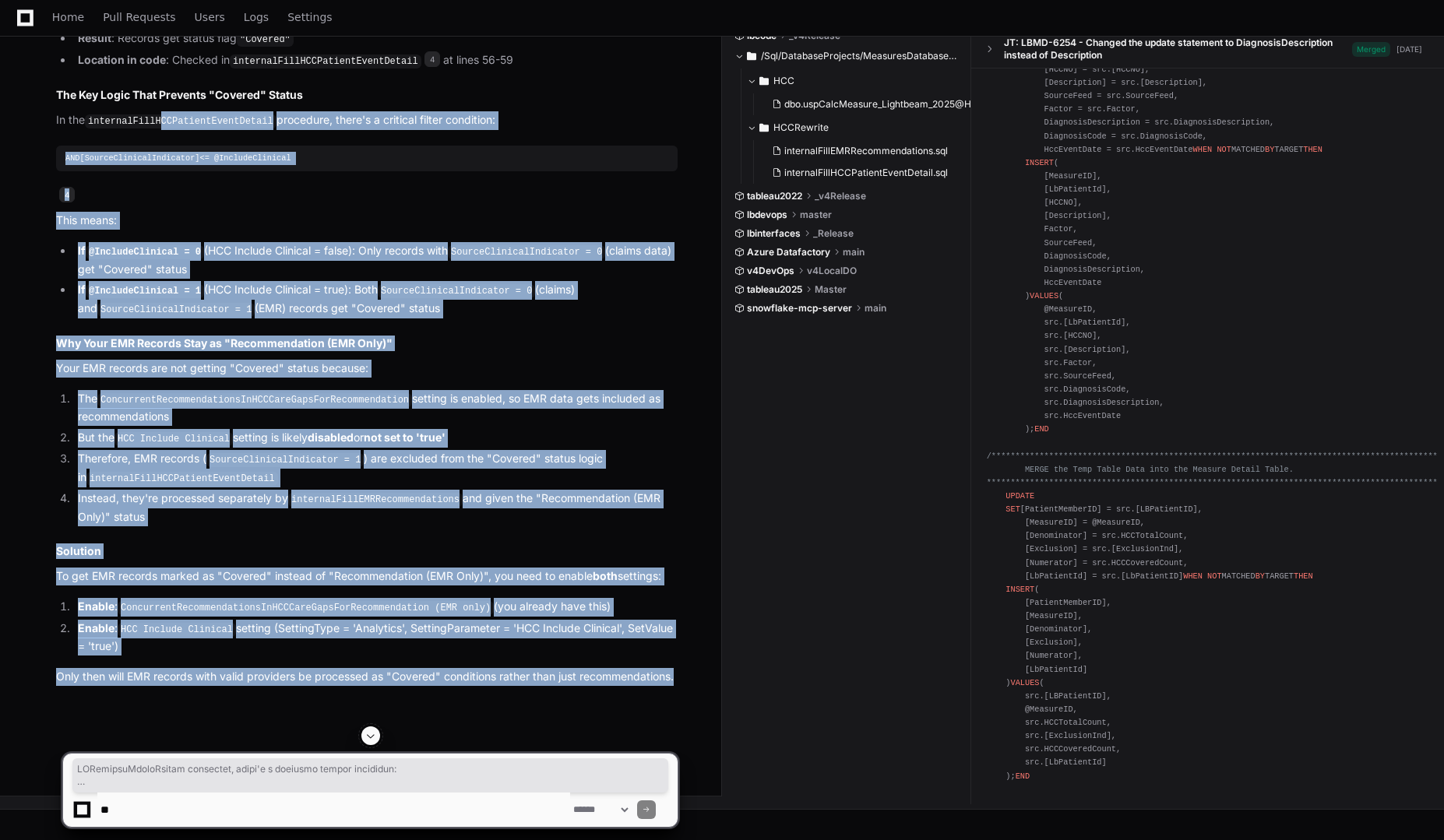
drag, startPoint x: 433, startPoint y: 669, endPoint x: 154, endPoint y: 241, distance: 510.9
click at [191, 205] on p "4" at bounding box center [367, 195] width 621 height 18
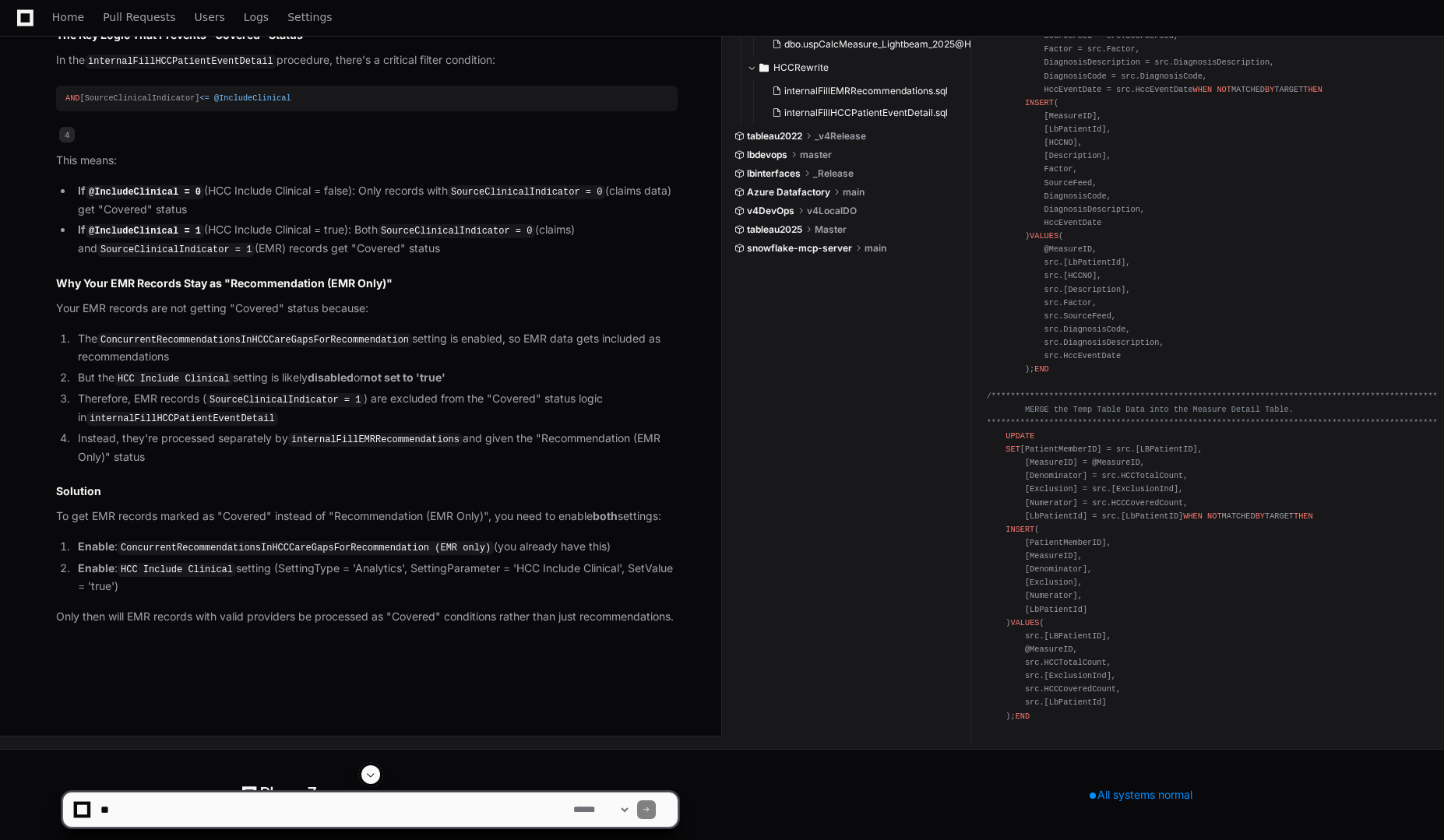
scroll to position [2786, 0]
click at [158, 574] on li "Enable : HCC Include Clinical setting (SettingType = 'Analytics', SettingParame…" at bounding box center [374, 577] width 604 height 36
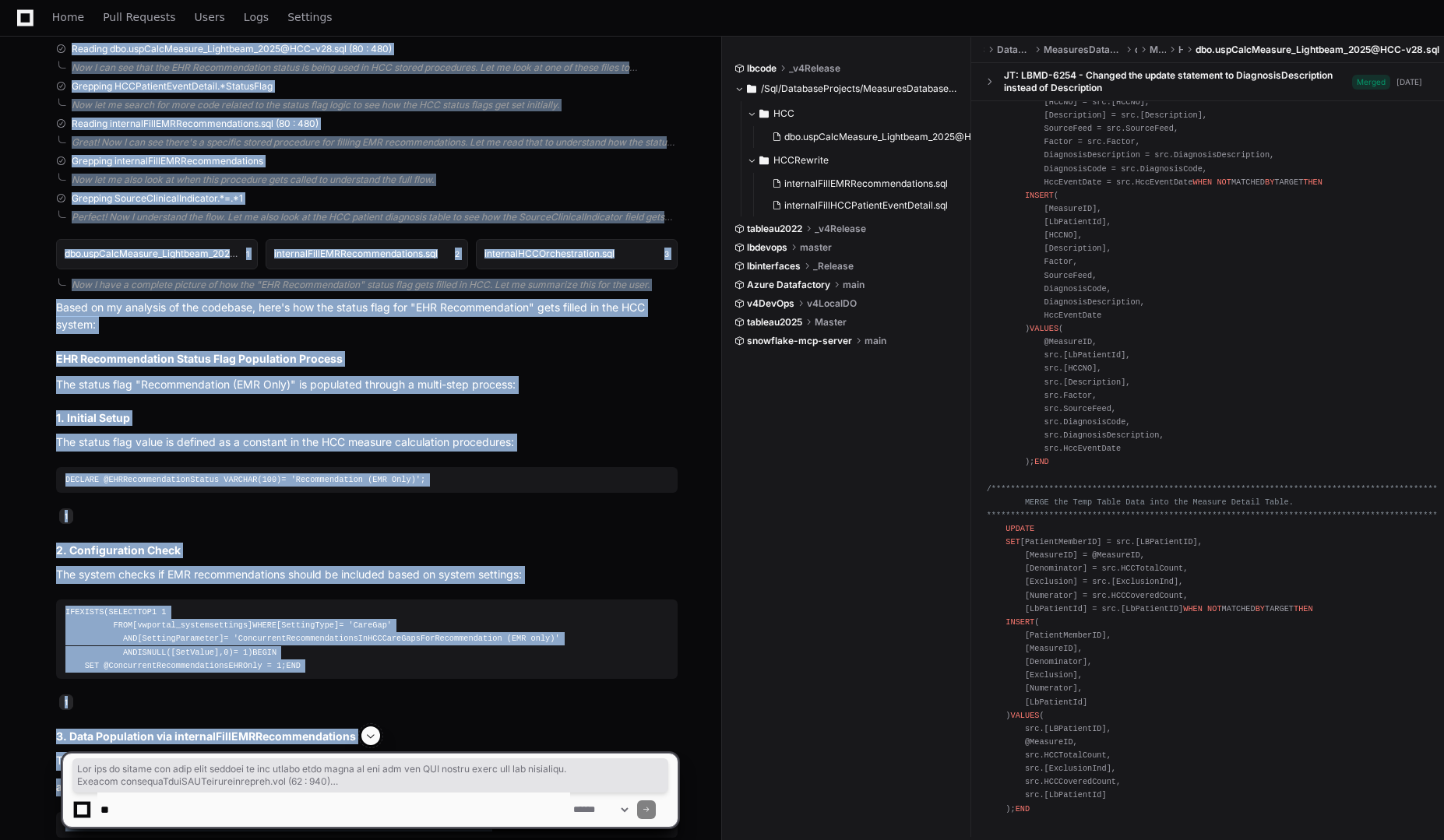
scroll to position [61, 0]
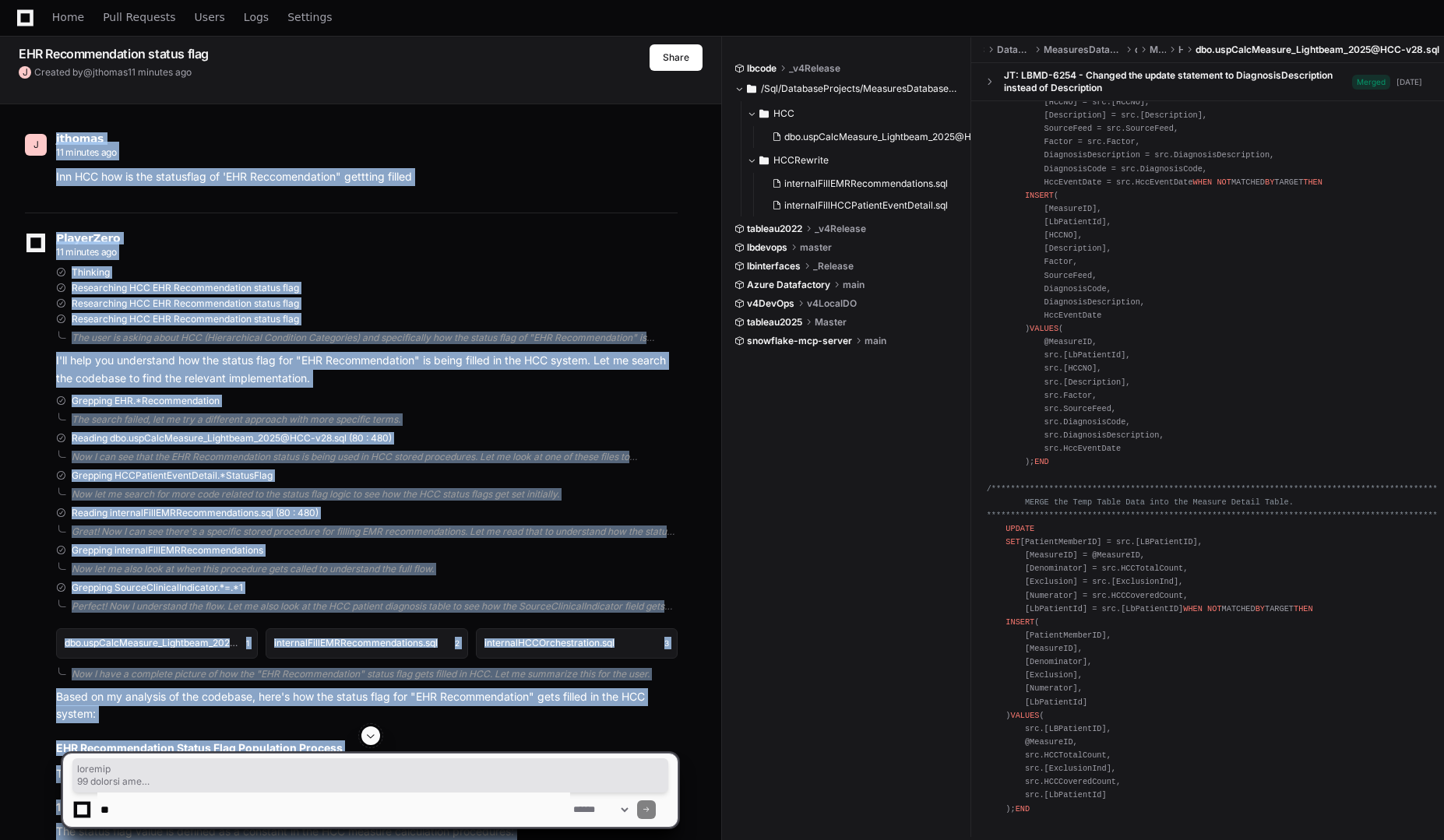
drag, startPoint x: 150, startPoint y: 614, endPoint x: 49, endPoint y: 127, distance: 497.4
copy div "jthomas 11 minutes ago Inn HCC how is the statusflag of 'EHR Reccomendation" ge…"
